Goal: Task Accomplishment & Management: Manage account settings

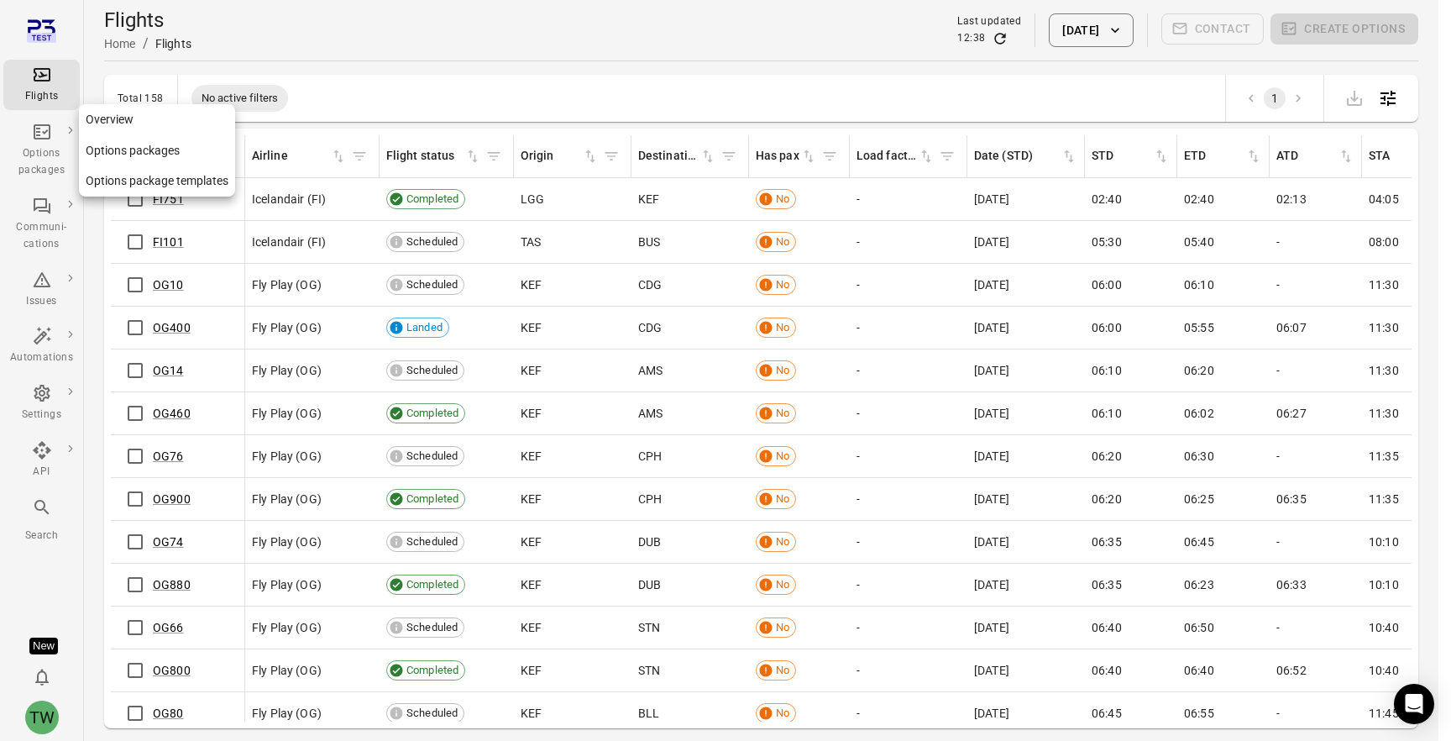
click at [43, 139] on icon "Main navigation" at bounding box center [42, 131] width 17 height 15
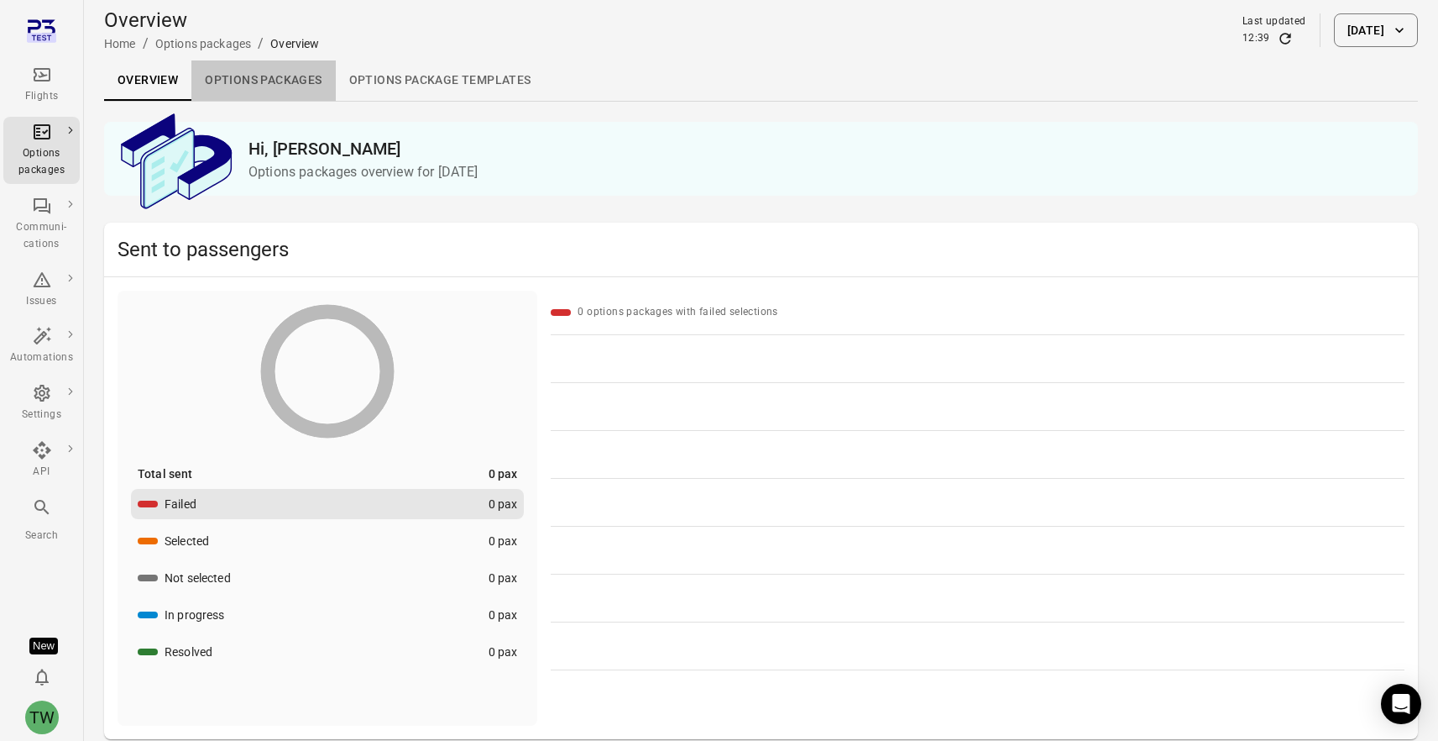
click at [225, 70] on link "Options packages" at bounding box center [263, 80] width 144 height 40
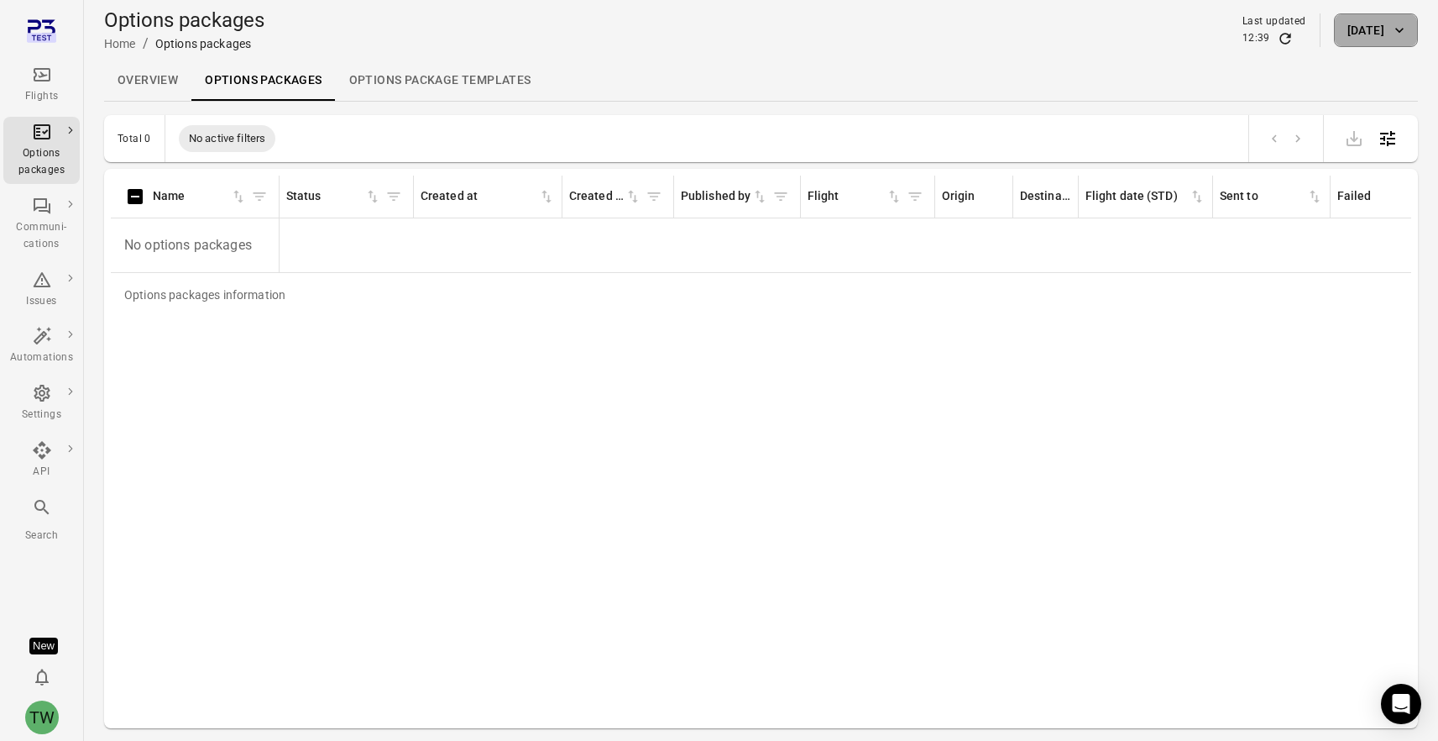
click at [1355, 24] on button "[DATE]" at bounding box center [1376, 30] width 84 height 34
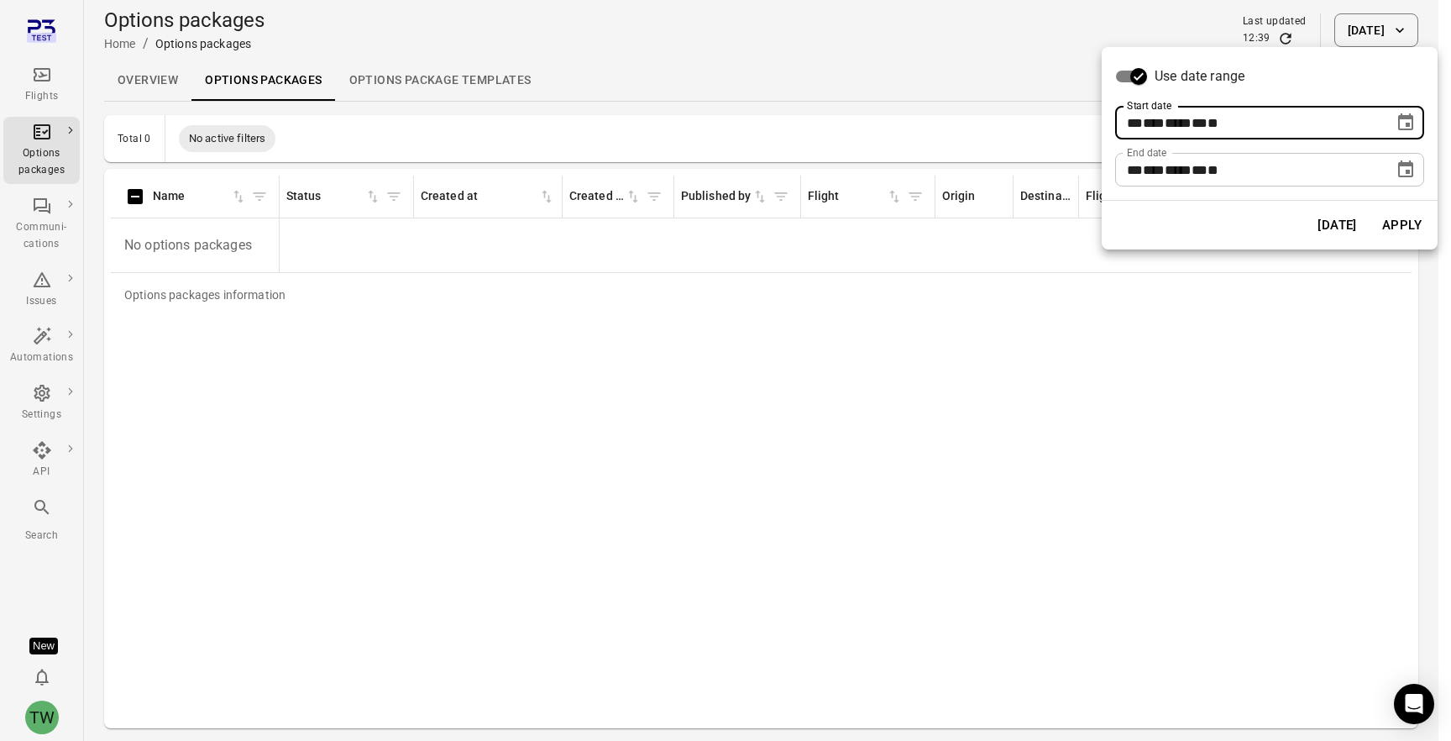
click at [1336, 130] on div "** *** **** ** * **" at bounding box center [1254, 123] width 255 height 34
click at [1402, 125] on icon "Choose date, selected date is Sep 4, 2025" at bounding box center [1406, 123] width 20 height 20
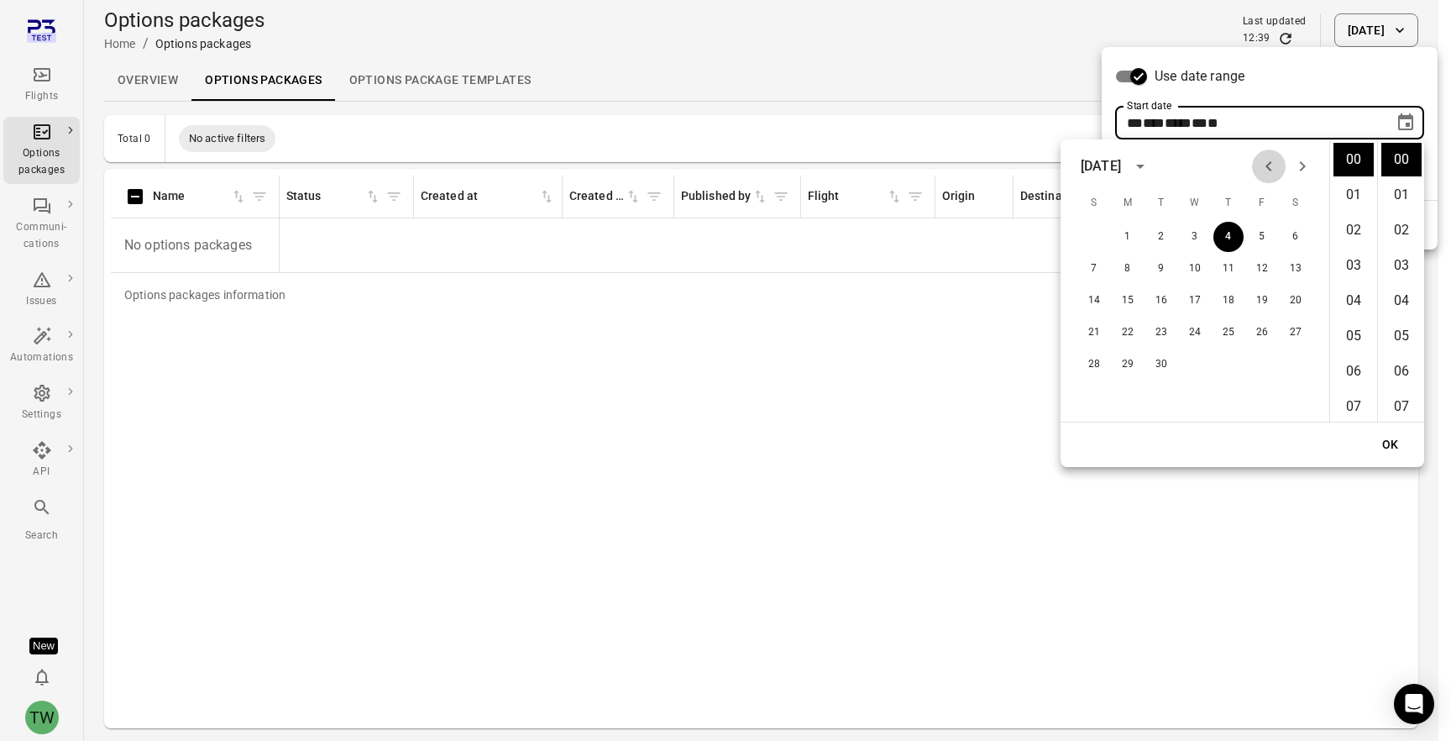
click at [1265, 163] on icon "Previous month" at bounding box center [1269, 166] width 20 height 20
click at [1180, 268] on button "6" at bounding box center [1195, 269] width 30 height 30
type input "**********"
click at [1385, 440] on button "OK" at bounding box center [1391, 444] width 54 height 31
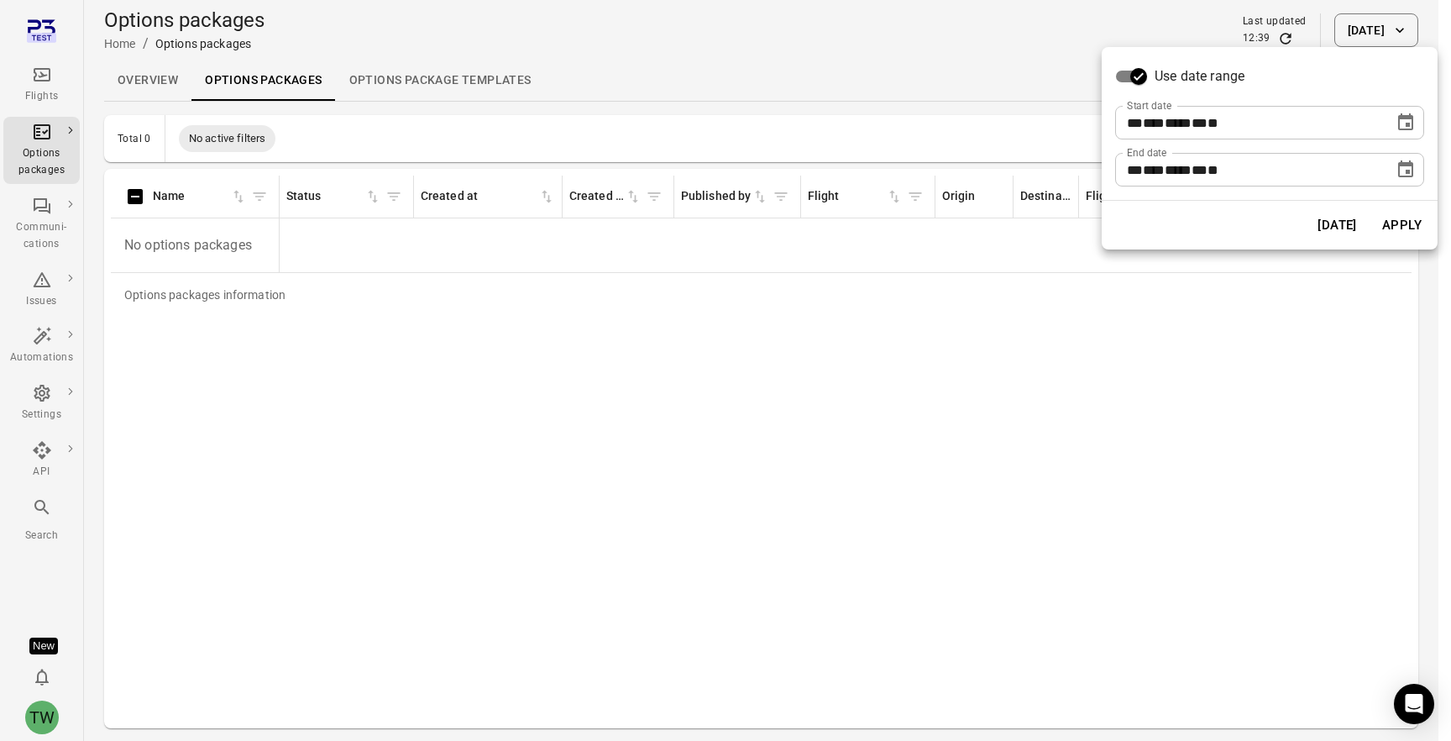
click at [1392, 217] on button "Apply" at bounding box center [1402, 224] width 58 height 35
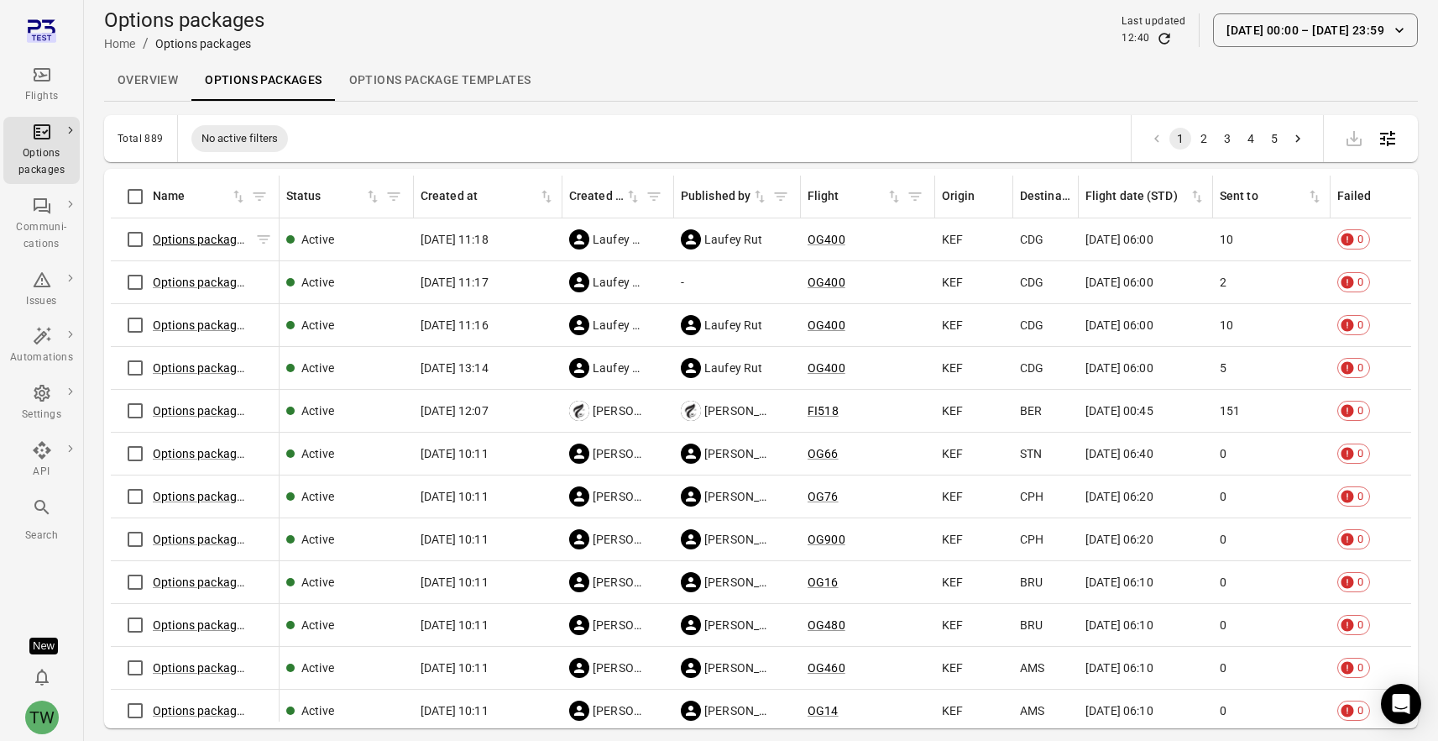
click at [204, 239] on link "Options package OG400 ([DATE])" at bounding box center [241, 239] width 177 height 13
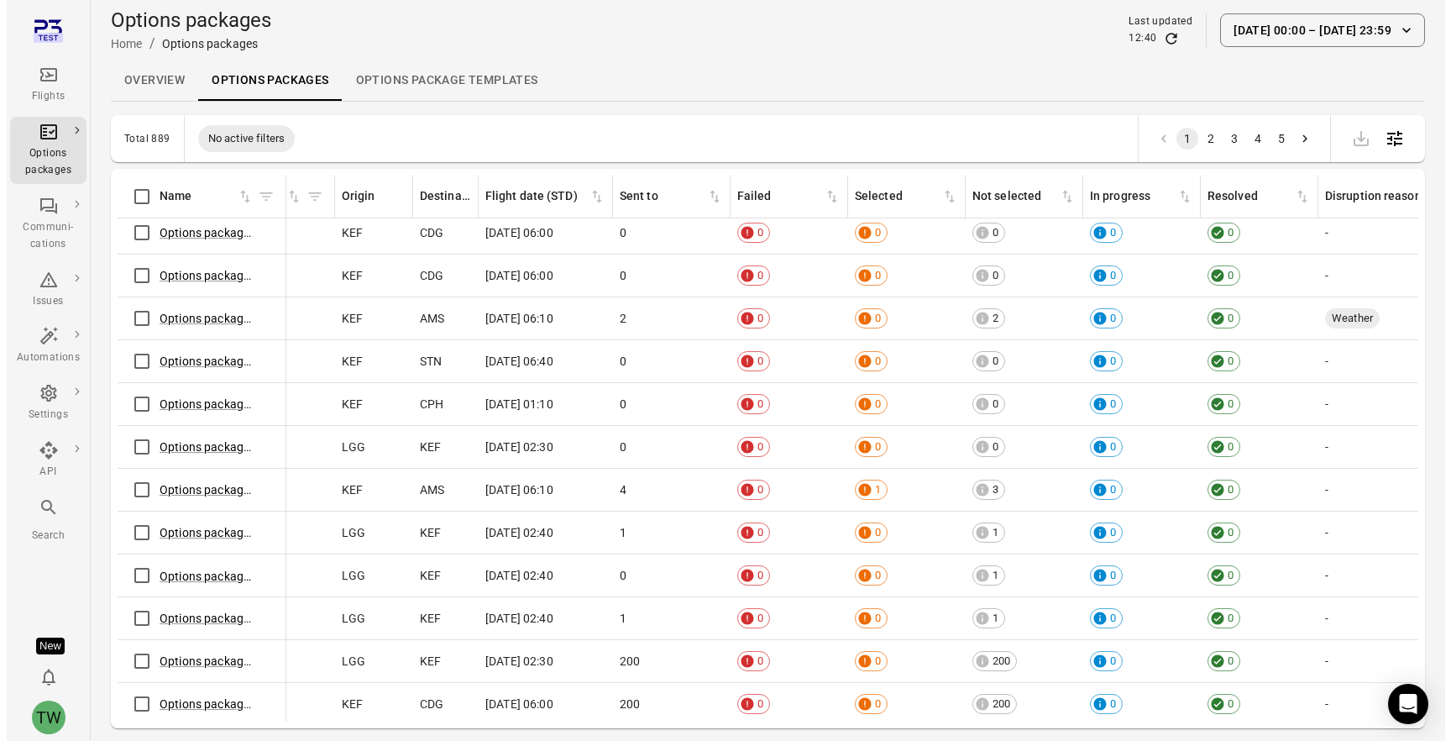
scroll to position [0, 607]
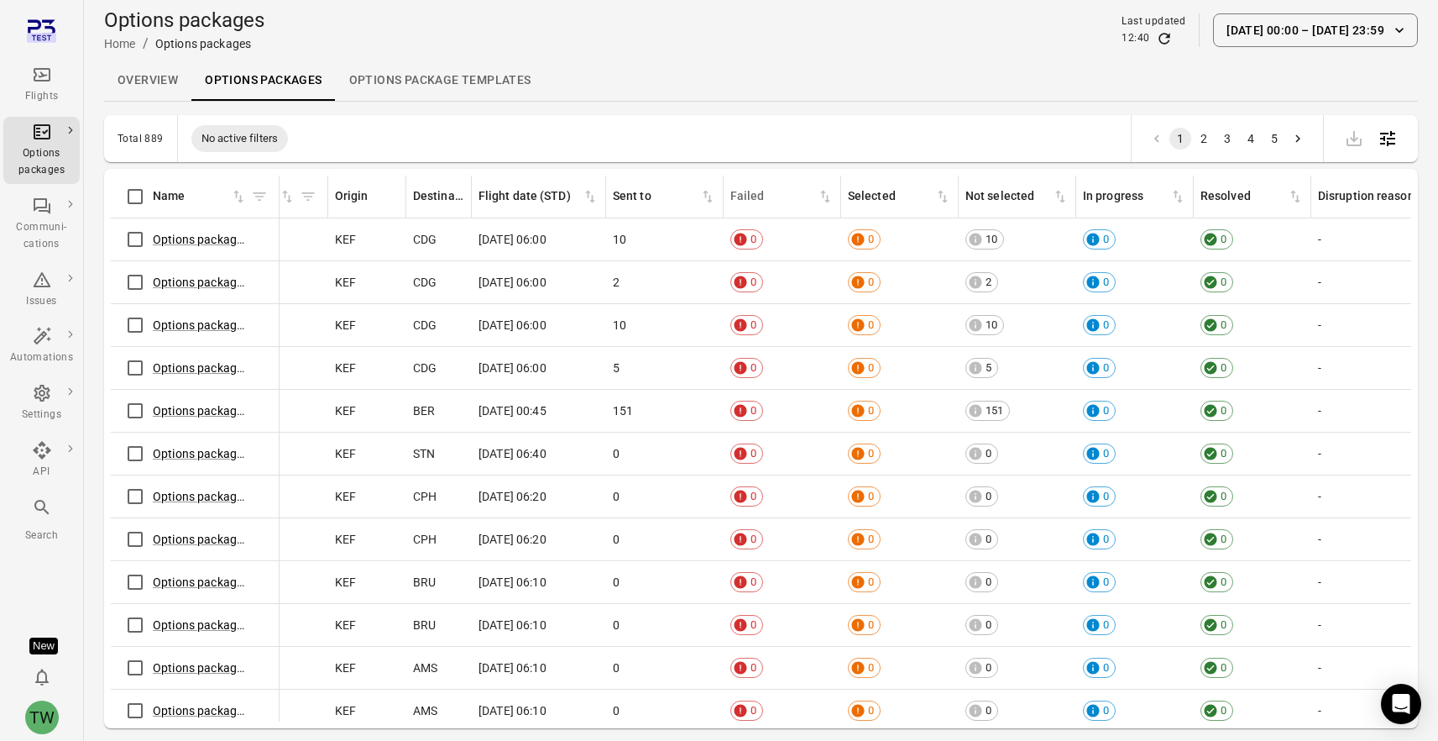
click at [821, 200] on icon "Sort by failed in ascending order" at bounding box center [825, 196] width 17 height 17
click at [827, 199] on icon "Sort by failed in descending order" at bounding box center [828, 199] width 6 height 8
click at [207, 495] on link "Options package FI518 ([DATE])" at bounding box center [238, 496] width 170 height 13
